Goal: Complete application form

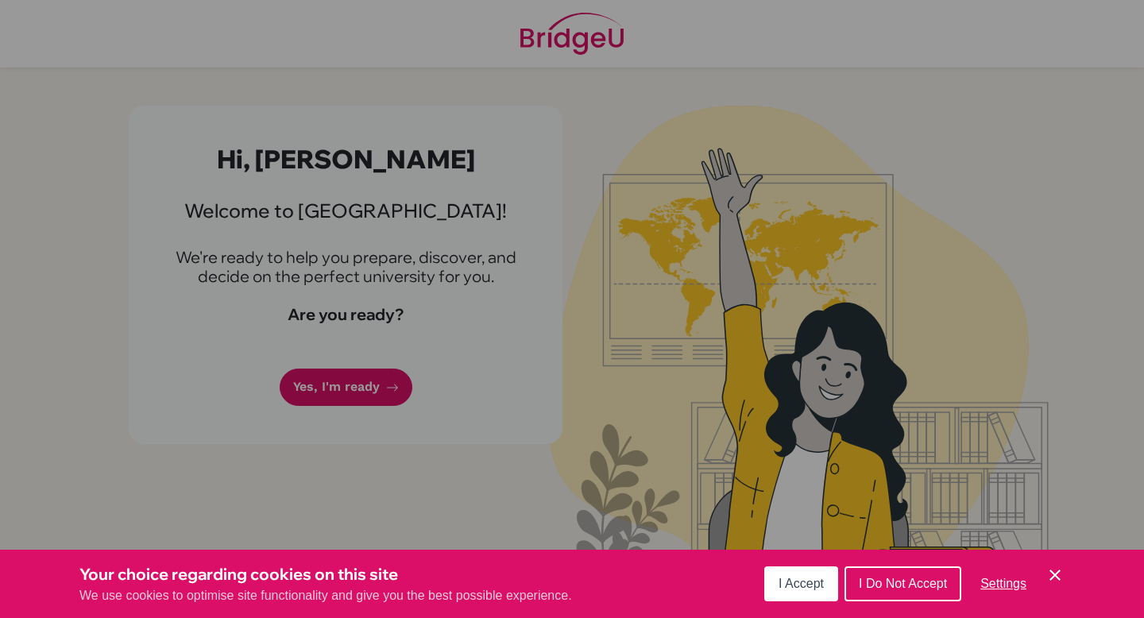
click at [799, 598] on button "I Accept" at bounding box center [801, 584] width 74 height 35
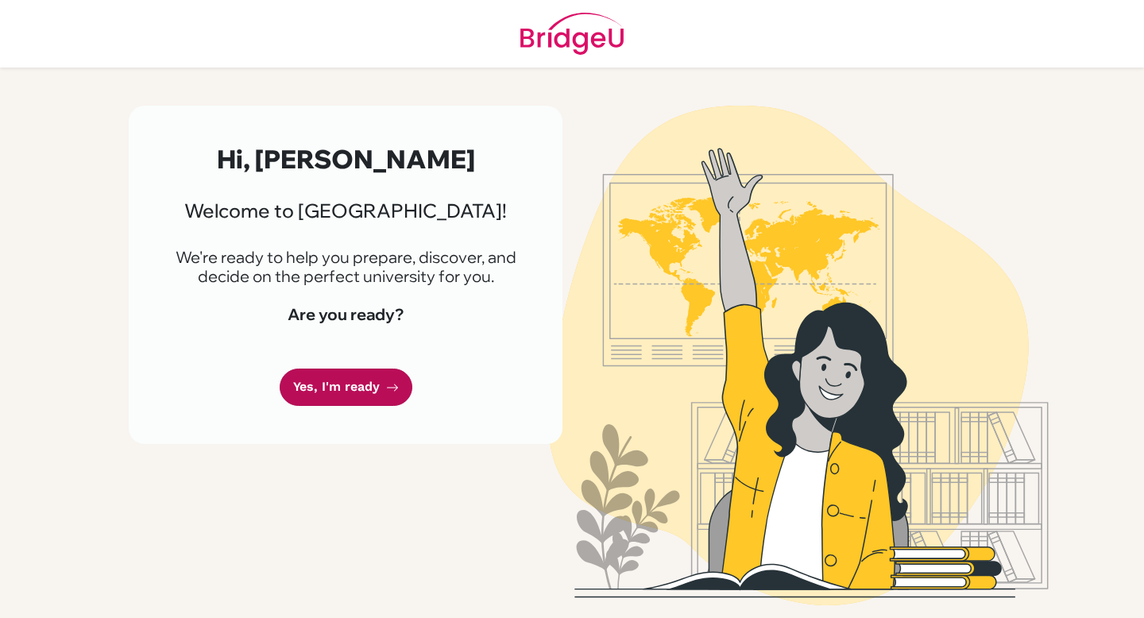
click at [345, 385] on link "Yes, I'm ready" at bounding box center [346, 387] width 133 height 37
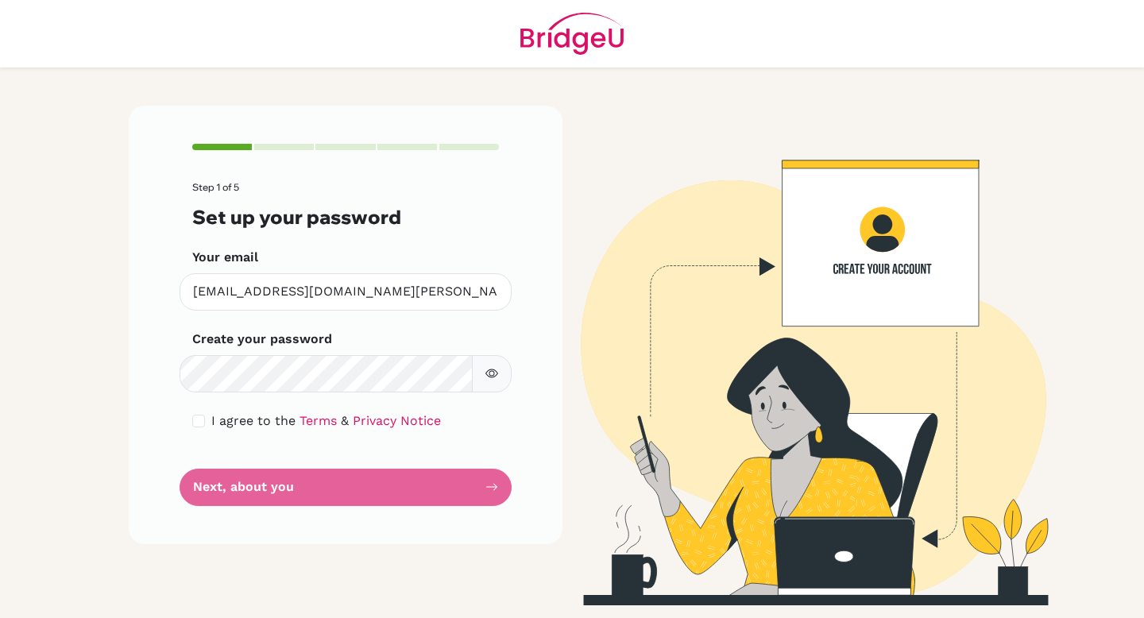
click at [501, 367] on button "button" at bounding box center [492, 373] width 40 height 37
click at [208, 423] on div "I agree to the Terms & Privacy Notice" at bounding box center [345, 421] width 307 height 19
click at [195, 423] on input "checkbox" at bounding box center [198, 421] width 13 height 13
checkbox input "true"
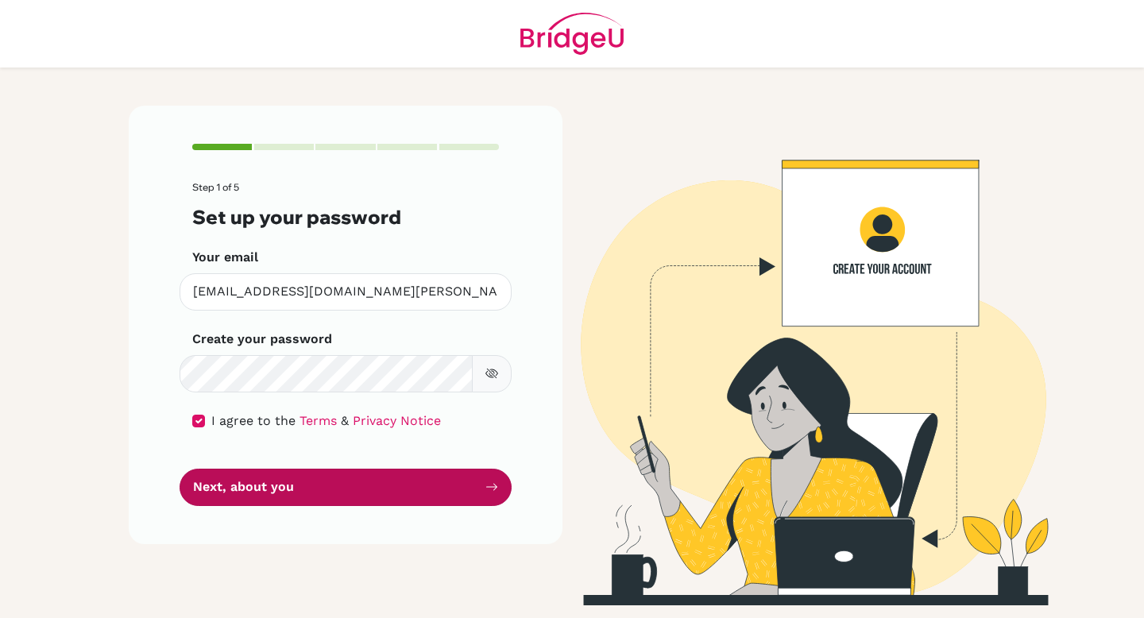
click at [245, 497] on button "Next, about you" at bounding box center [346, 487] width 332 height 37
